Goal: Find specific page/section: Find specific page/section

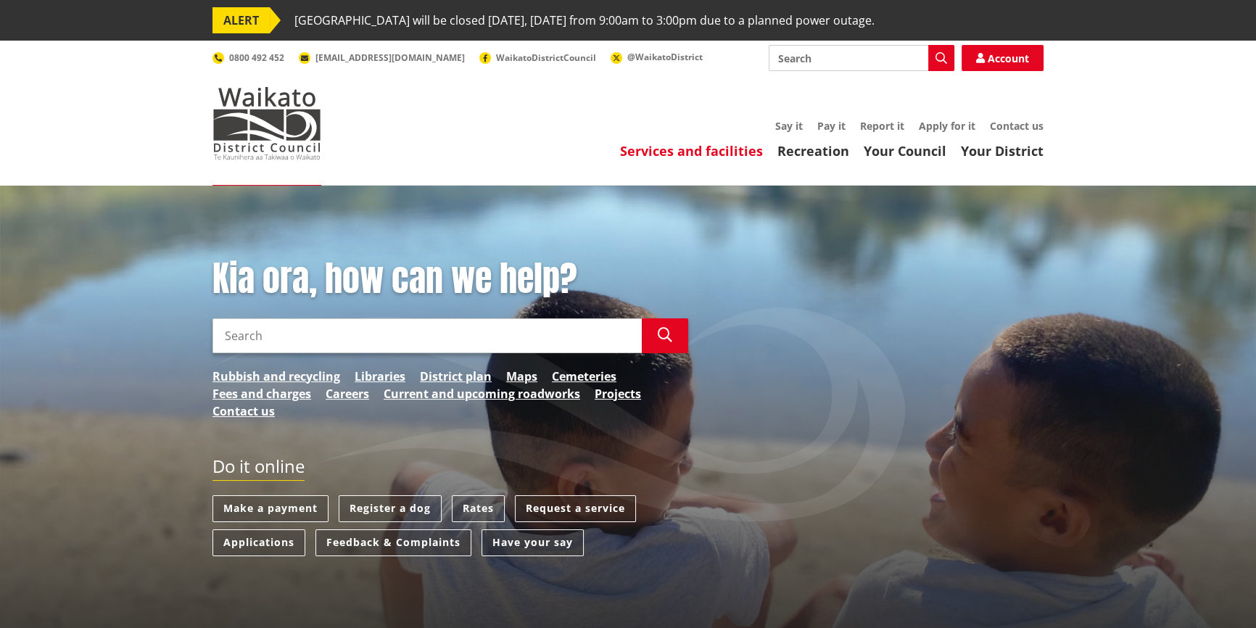
click at [706, 147] on link "Services and facilities" at bounding box center [691, 150] width 143 height 17
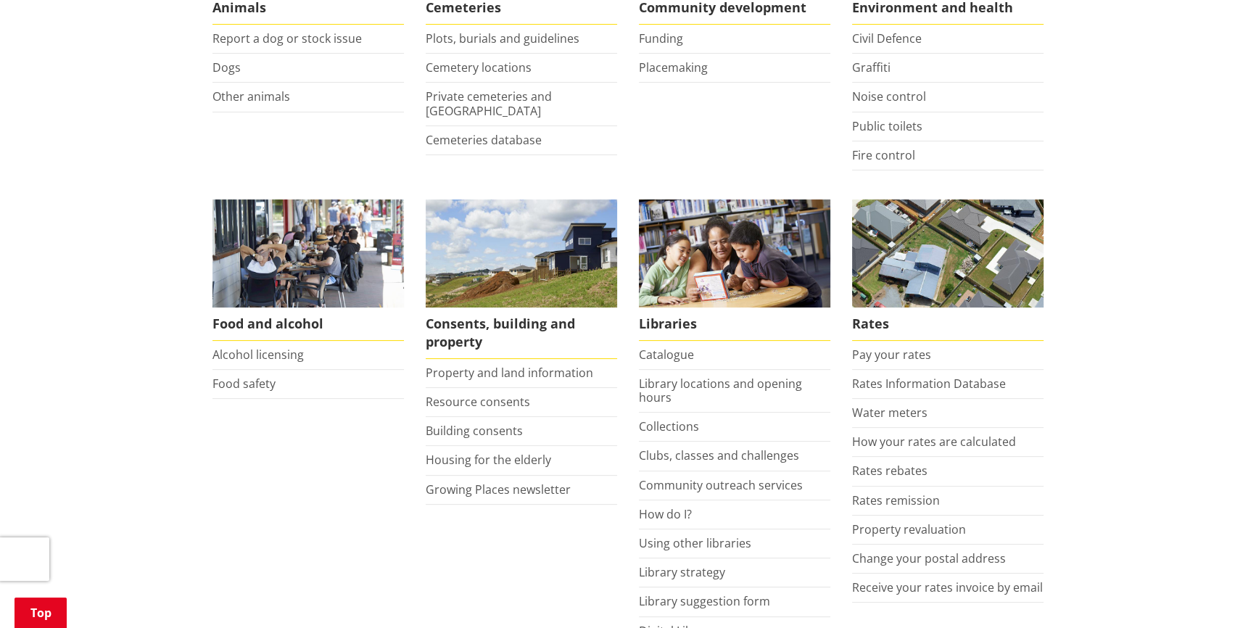
scroll to position [527, 0]
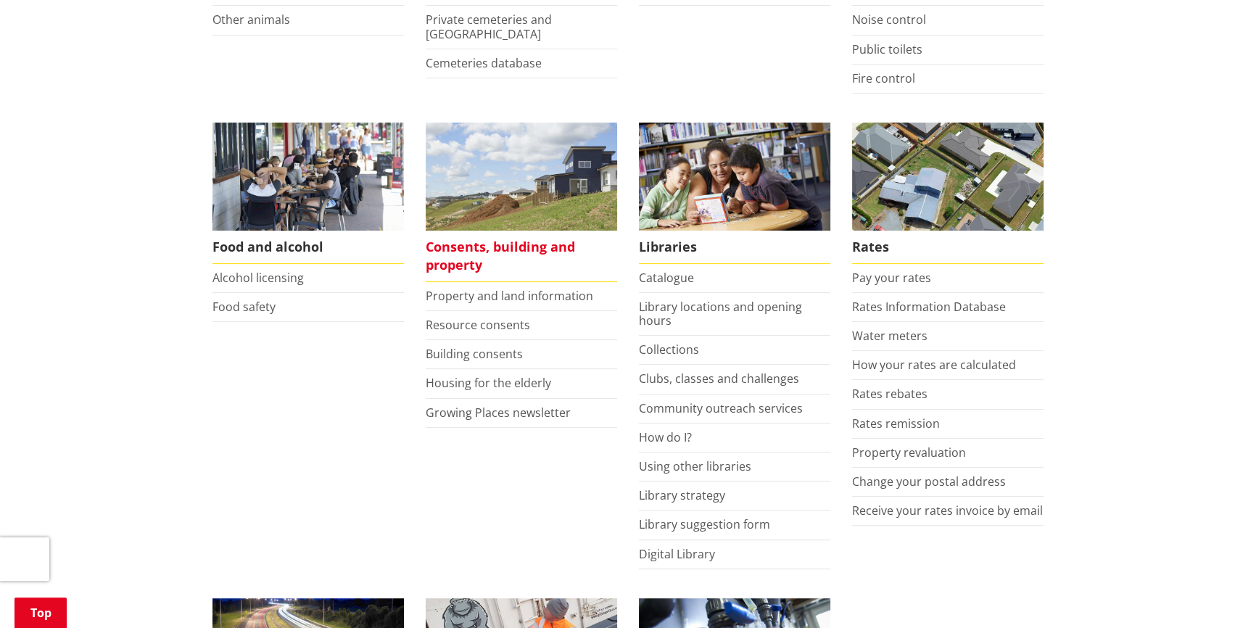
click at [503, 245] on span "Consents, building and property" at bounding box center [521, 256] width 191 height 51
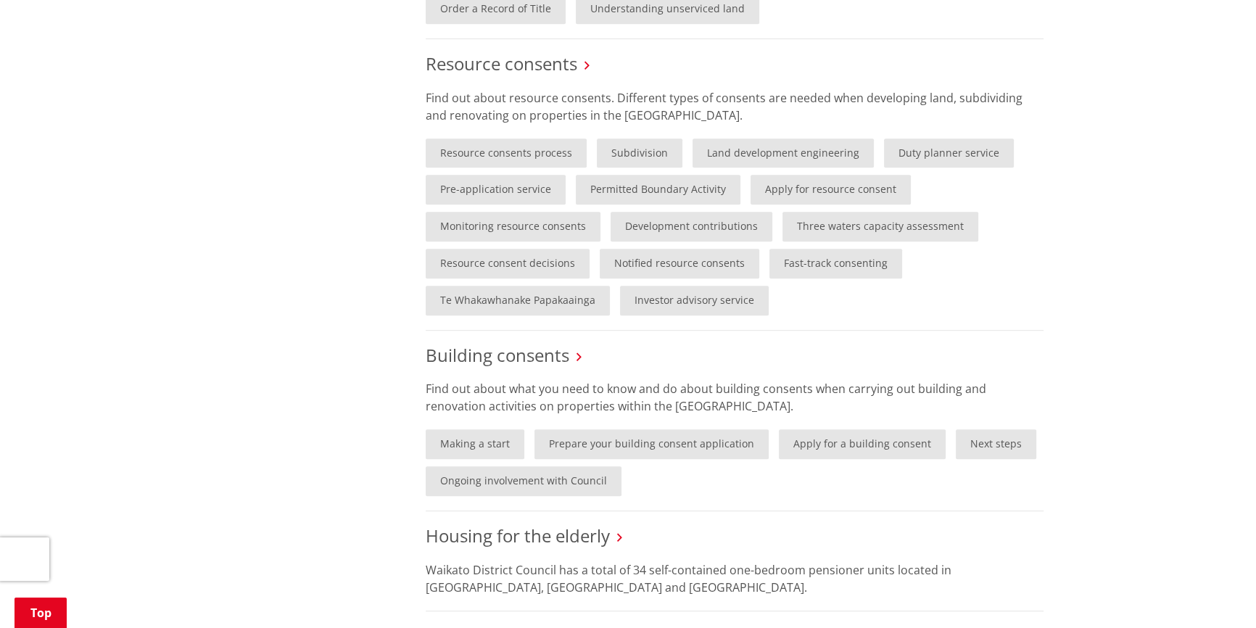
scroll to position [856, 0]
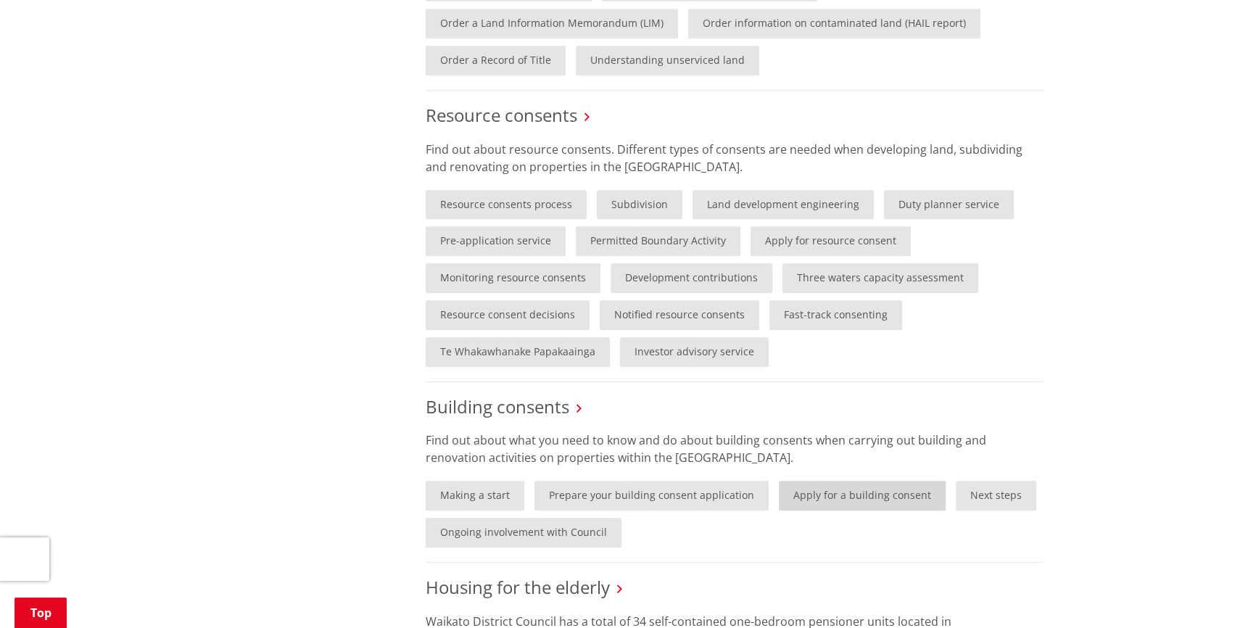
click at [826, 493] on link "Apply for a building consent" at bounding box center [862, 496] width 167 height 30
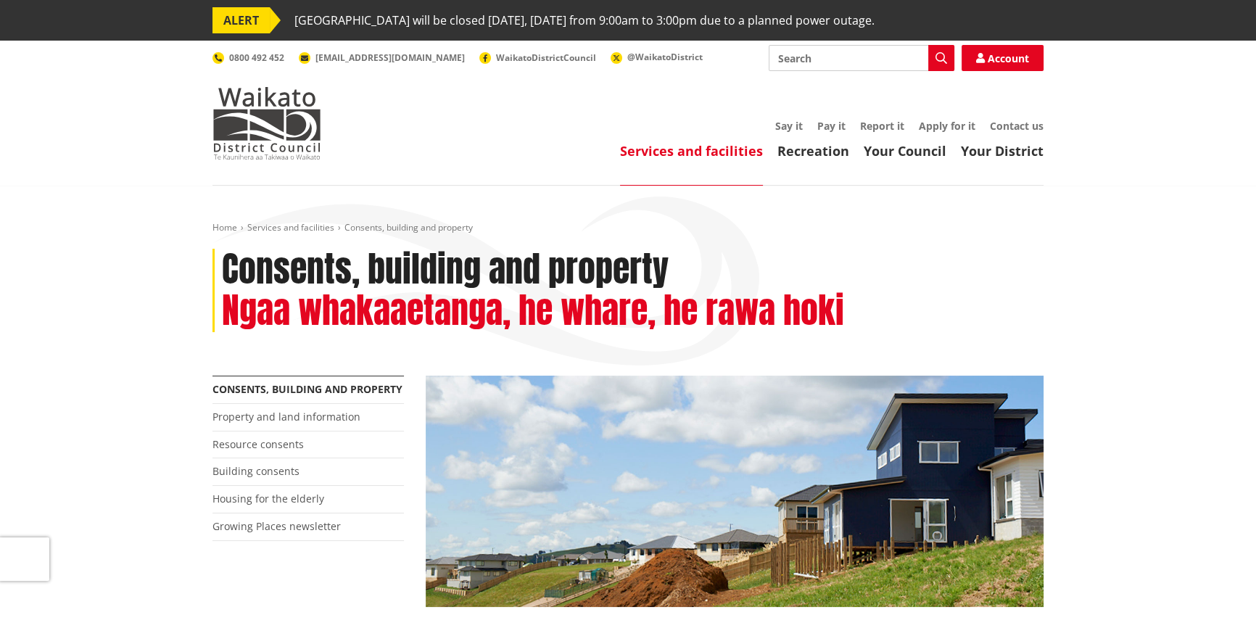
click at [827, 59] on input "Search" at bounding box center [862, 58] width 186 height 26
type input "maps"
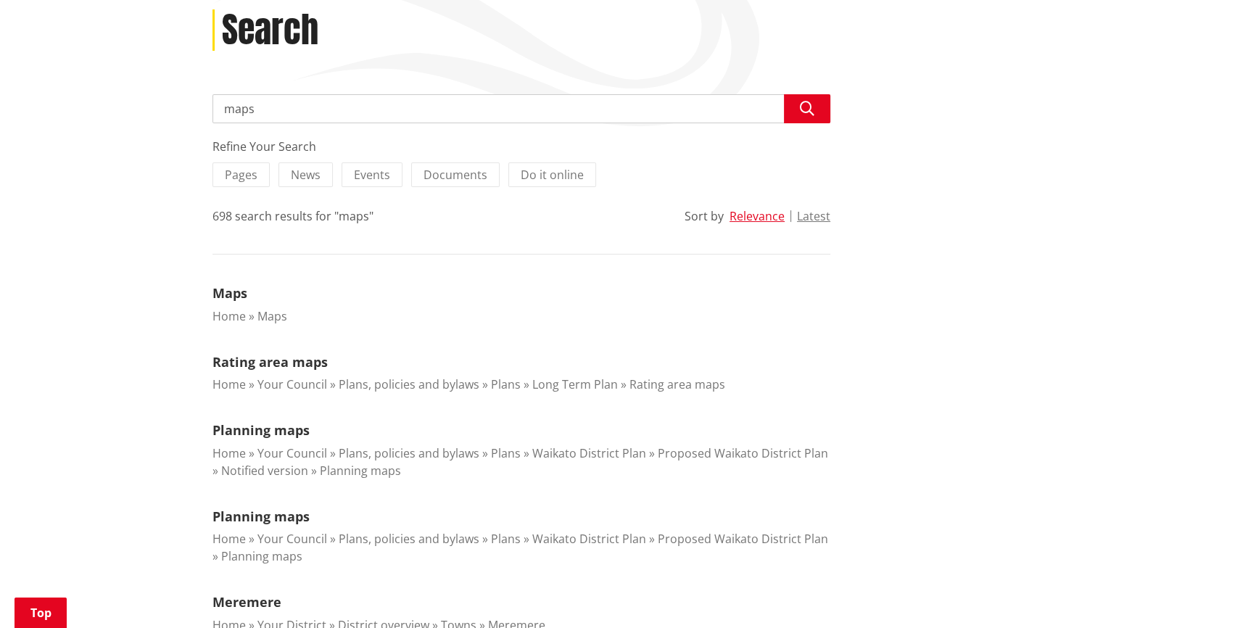
scroll to position [395, 0]
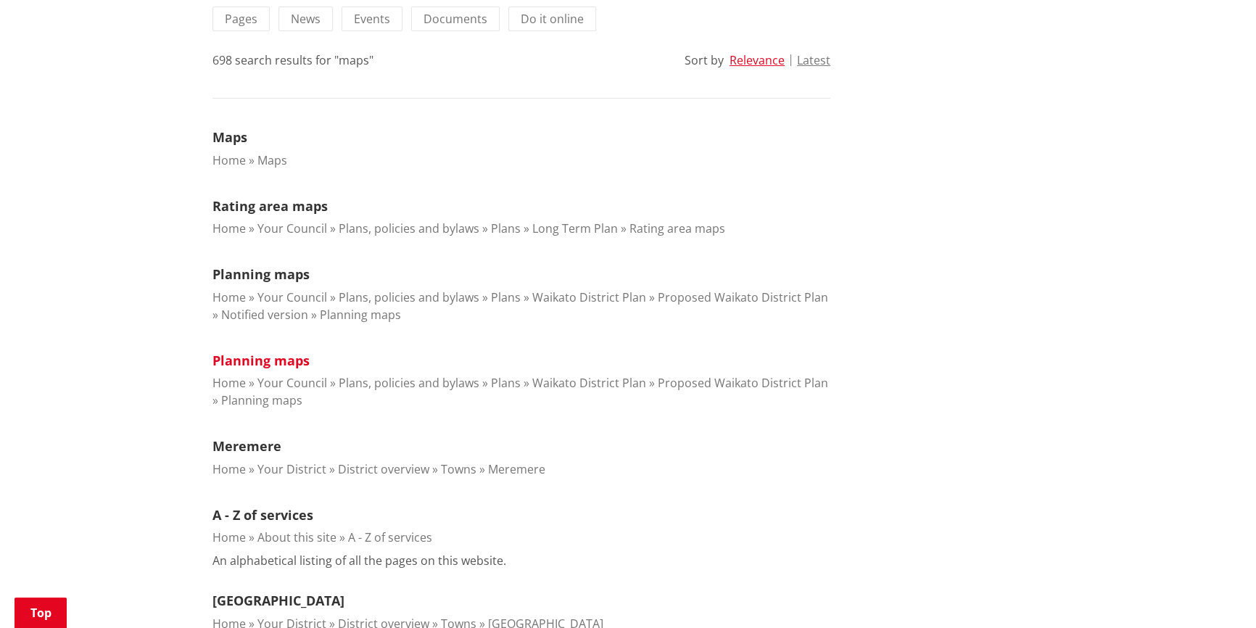
click at [263, 360] on link "Planning maps" at bounding box center [260, 360] width 97 height 17
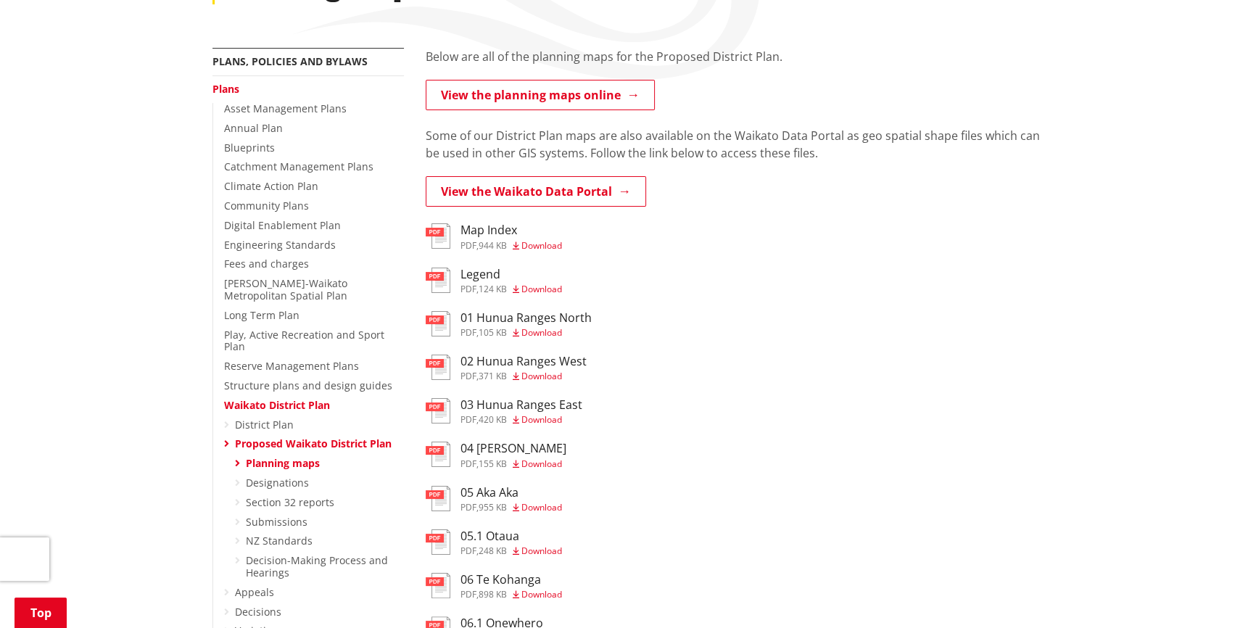
scroll to position [329, 0]
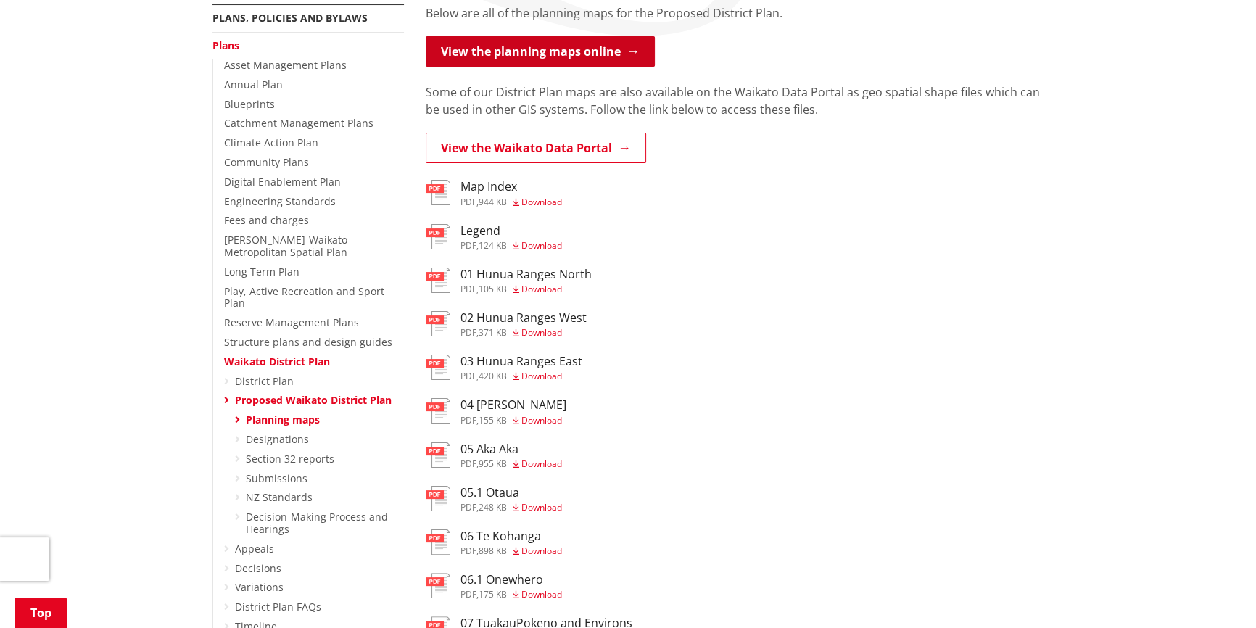
click at [595, 49] on link "View the planning maps online" at bounding box center [540, 51] width 229 height 30
